Goal: Task Accomplishment & Management: Manage account settings

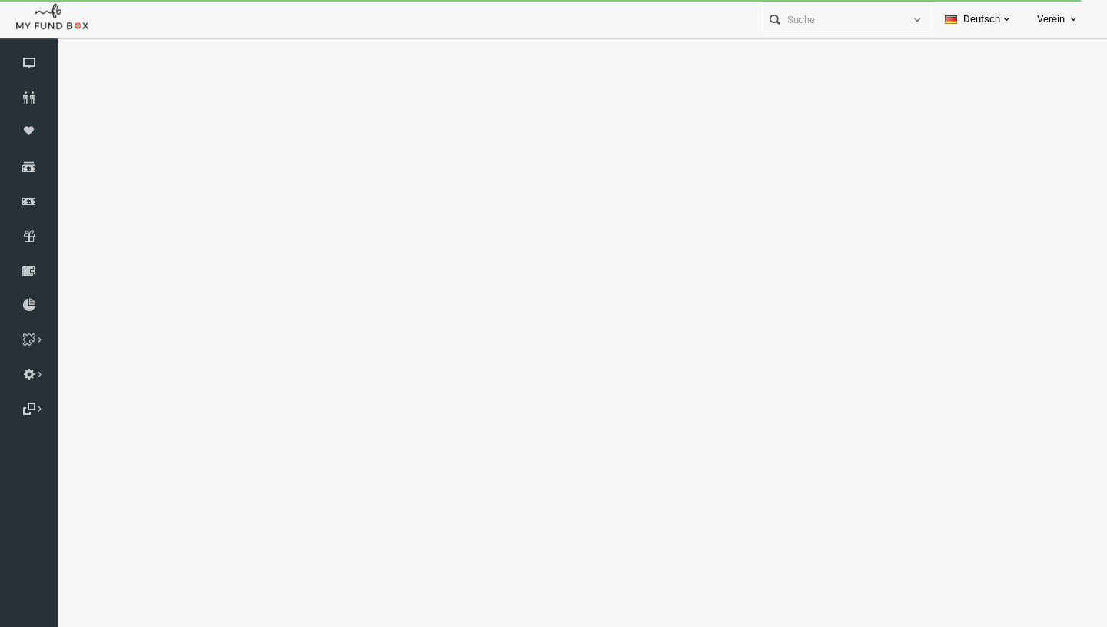
select select "100"
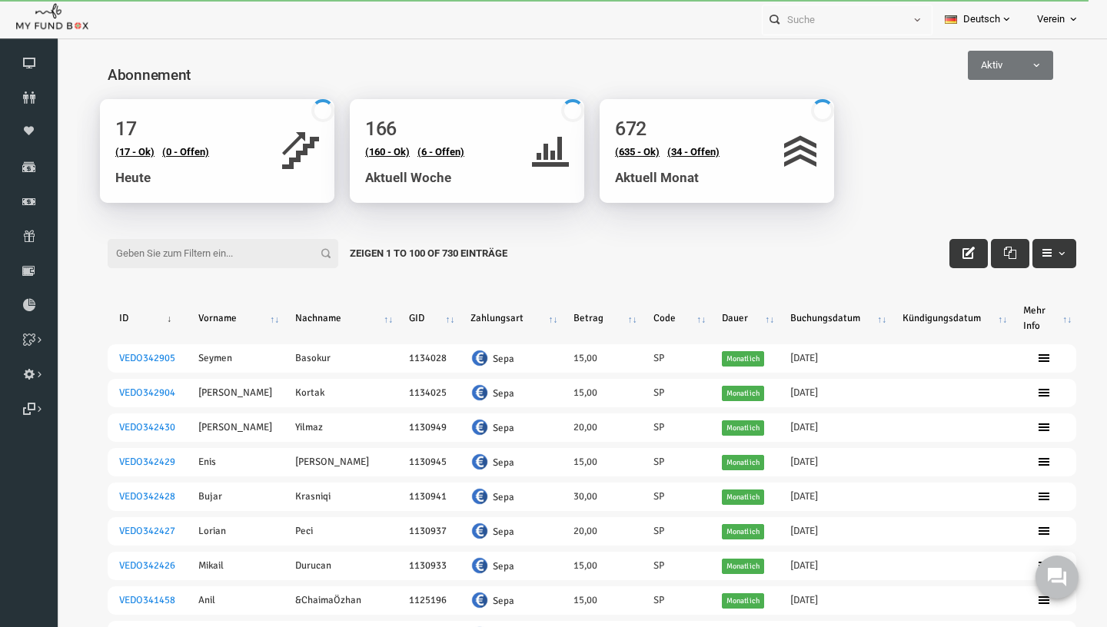
click at [221, 244] on input "Filter:" at bounding box center [201, 253] width 231 height 29
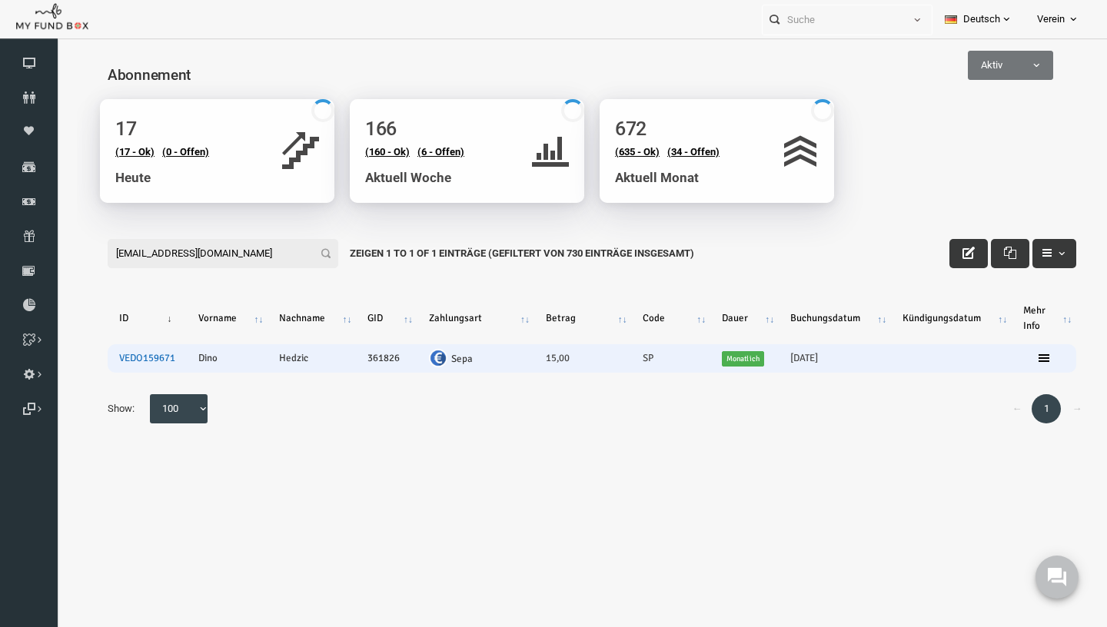
type input "ojic001@t-online.de"
click at [128, 357] on link "VEDO159671" at bounding box center [126, 358] width 56 height 12
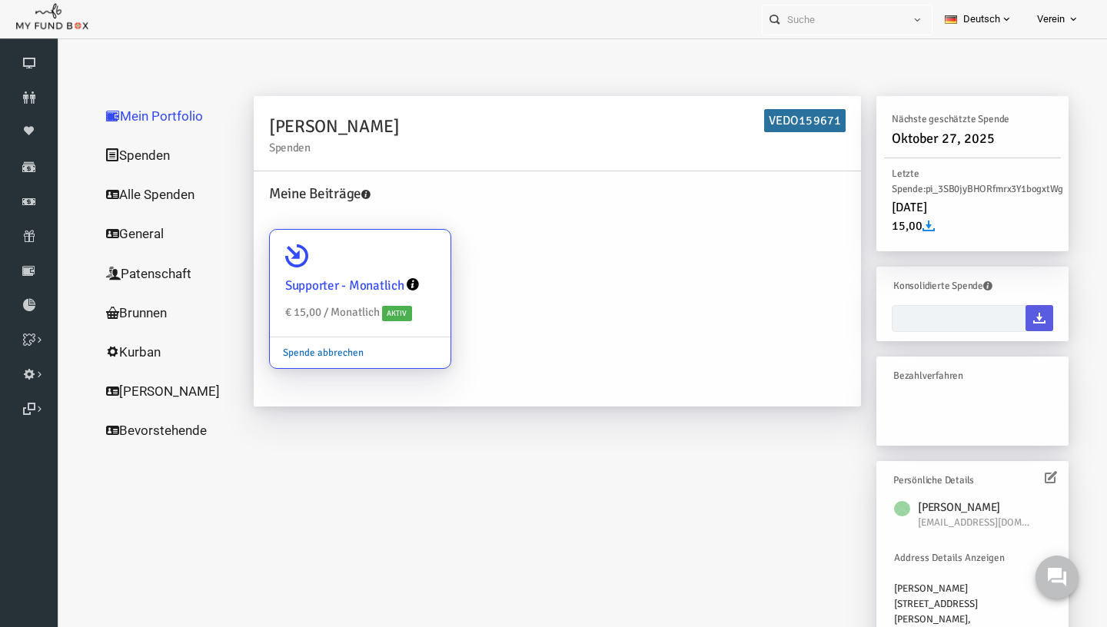
click at [295, 354] on link "Spende abbrechen" at bounding box center [301, 352] width 107 height 29
click at [394, 267] on input "Supporter - Monatlich € 15,00 / Monatlich Aktiv Spende abbrechen" at bounding box center [409, 251] width 31 height 31
radio input "true"
click at [295, 354] on link "Spende abbrechen" at bounding box center [301, 352] width 107 height 29
click at [394, 267] on input "Supporter - Monatlich € 15,00 / Monatlich Aktiv Spende abbrechen" at bounding box center [409, 251] width 31 height 31
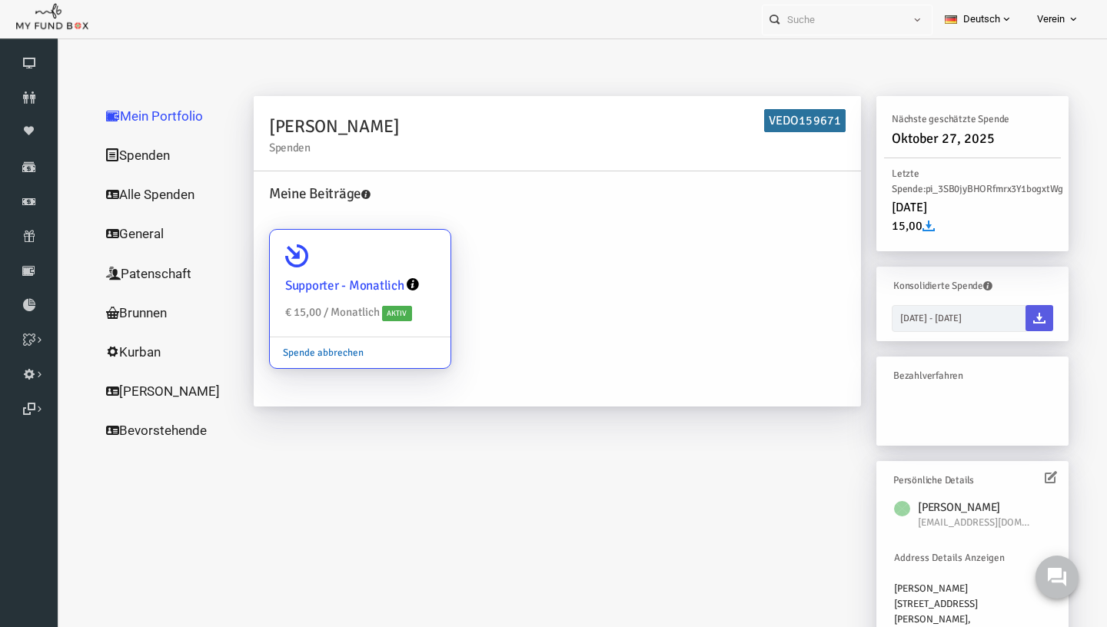
click at [309, 353] on link "Spende abbrechen" at bounding box center [301, 352] width 107 height 29
click at [394, 267] on input "Supporter - Monatlich € 15,00 / Monatlich Aktiv Spende abbrechen" at bounding box center [409, 251] width 31 height 31
radio input "true"
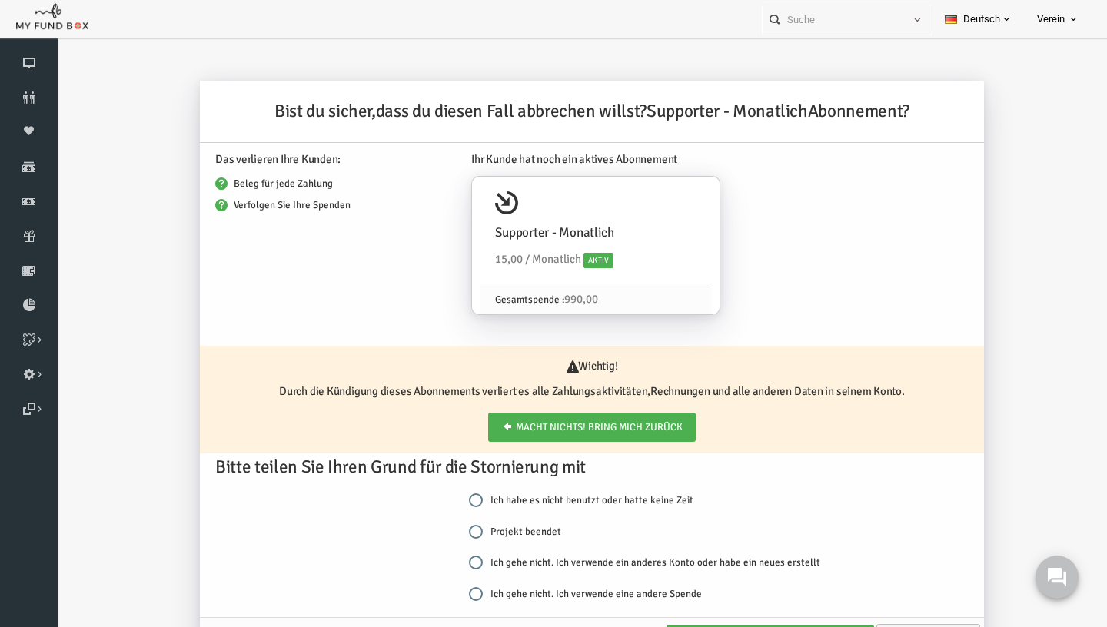
click at [496, 527] on label "Projekt beendet" at bounding box center [493, 531] width 92 height 15
click at [461, 527] on input "Projekt beendet" at bounding box center [454, 532] width 14 height 14
radio input "true"
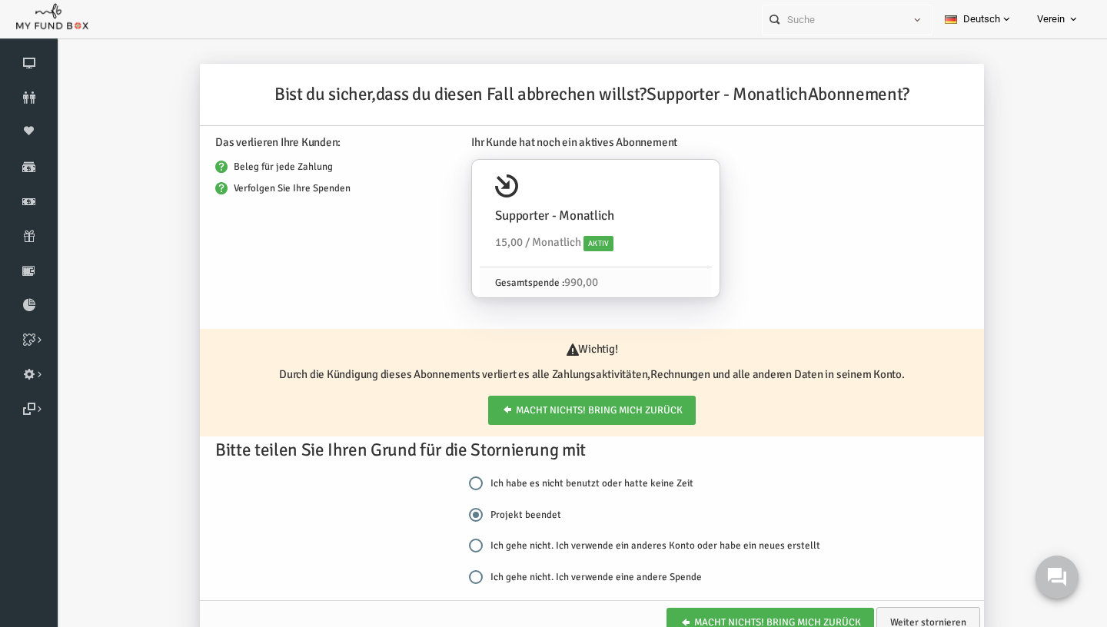
scroll to position [51, 0]
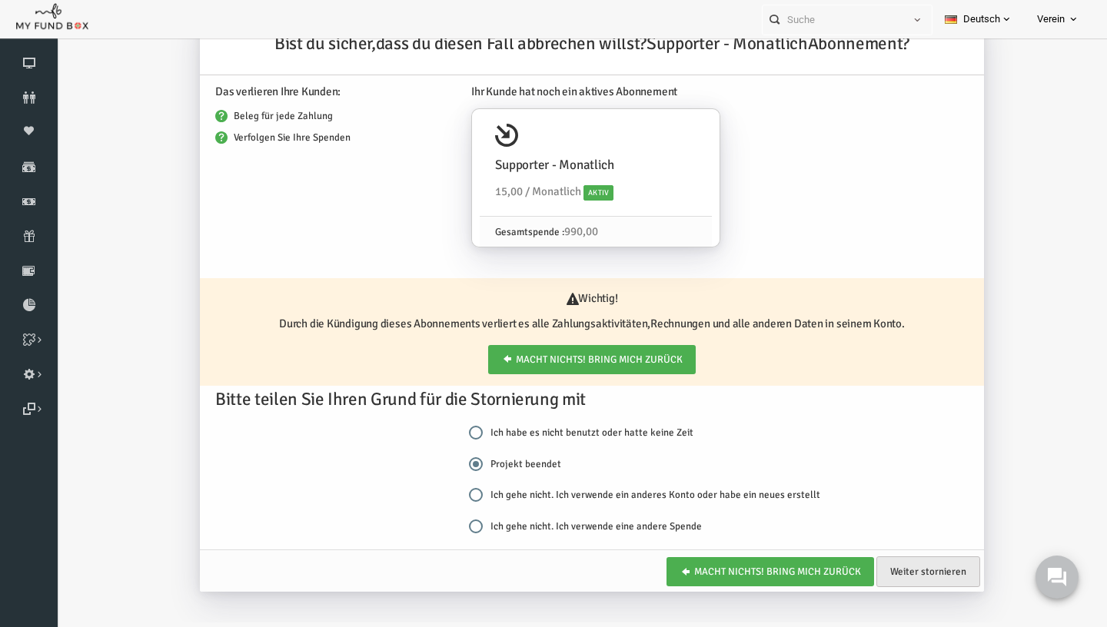
click at [924, 559] on link "Weiter stornieren" at bounding box center [907, 571] width 104 height 31
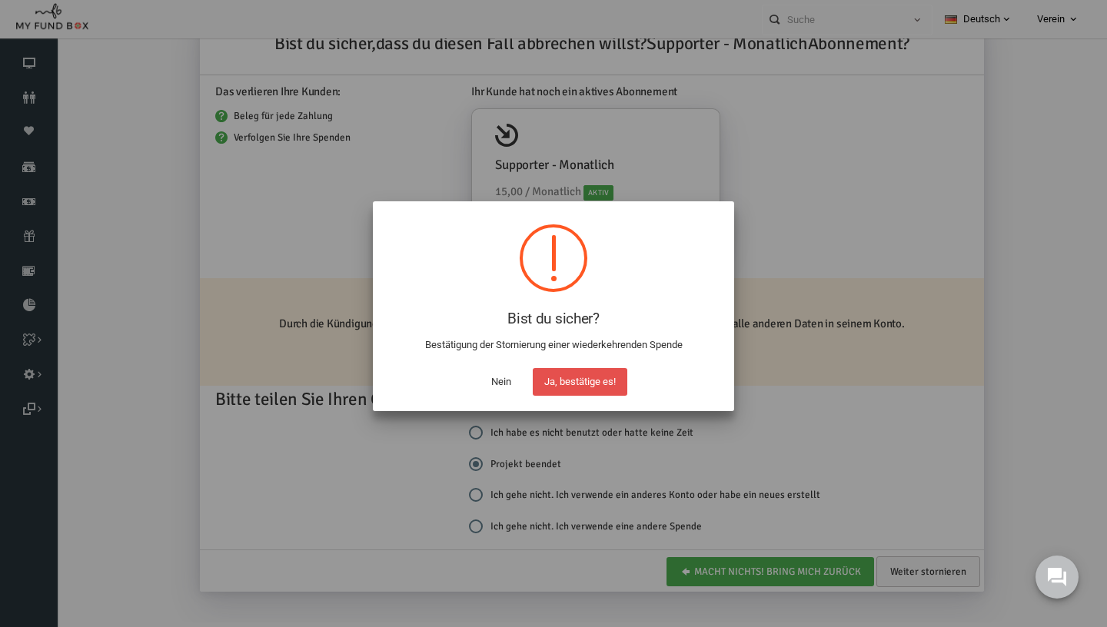
click at [563, 379] on button "Ja, bestätige es!" at bounding box center [580, 382] width 95 height 28
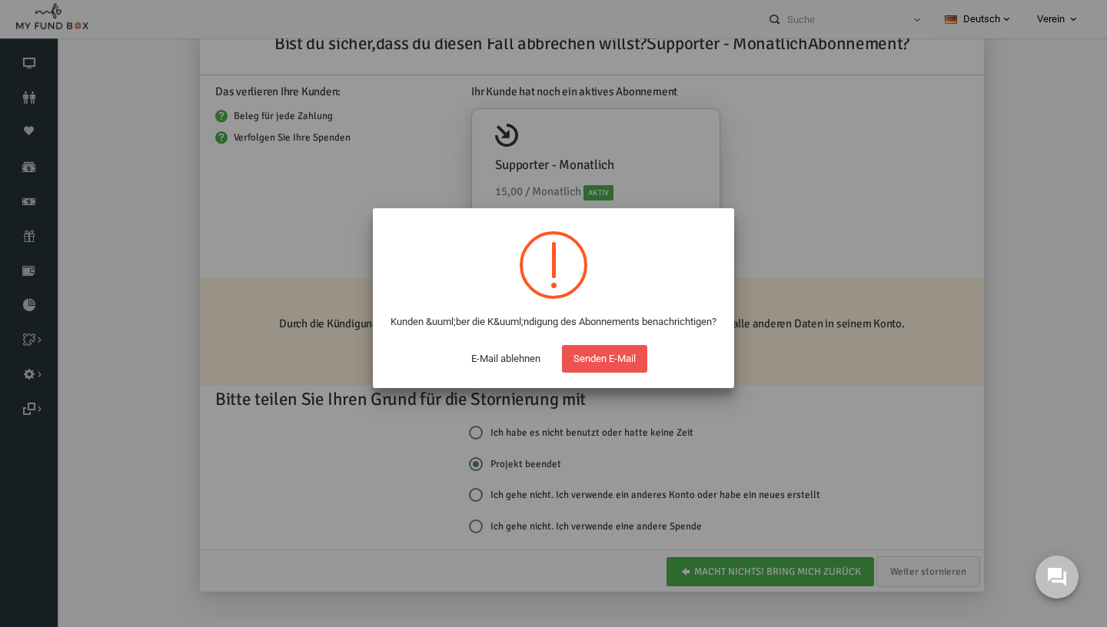
click at [616, 370] on button "Senden E-Mail" at bounding box center [604, 359] width 85 height 28
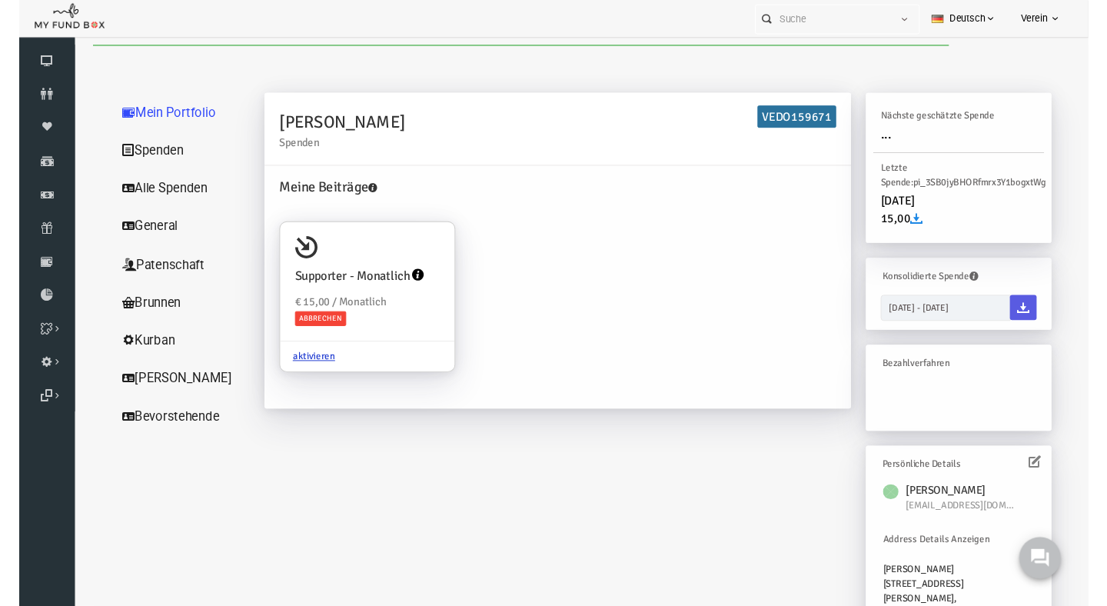
scroll to position [0, 0]
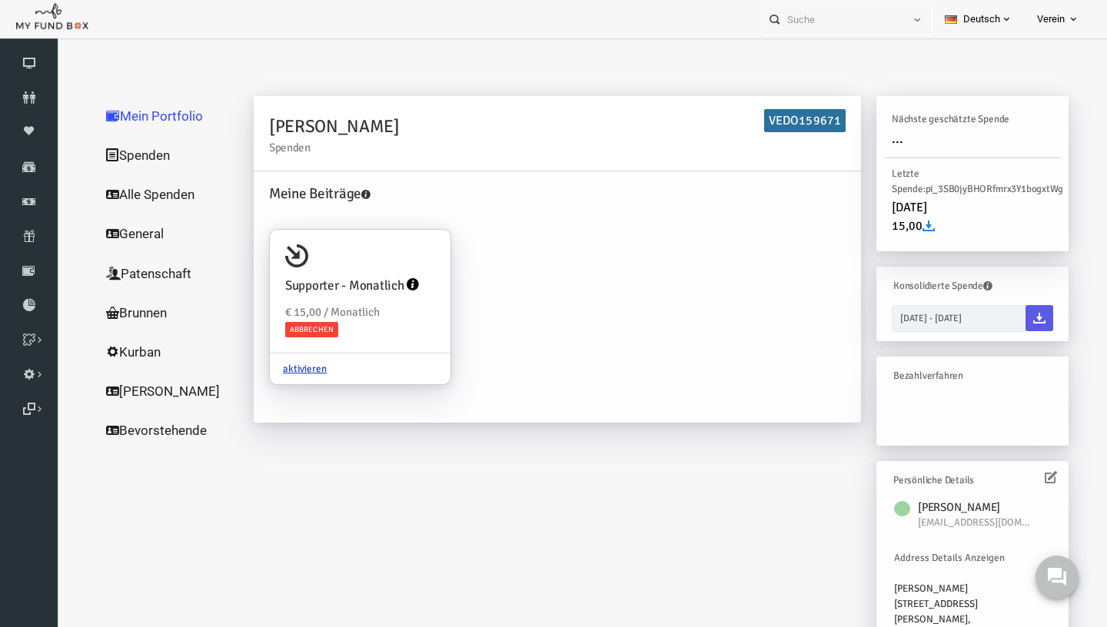
click at [469, 400] on div "Meine Beiträge Supporter - Monatlich € 15,00 / Monatlich Abbrechen aktivieren" at bounding box center [536, 295] width 592 height 224
